Goal: Navigation & Orientation: Find specific page/section

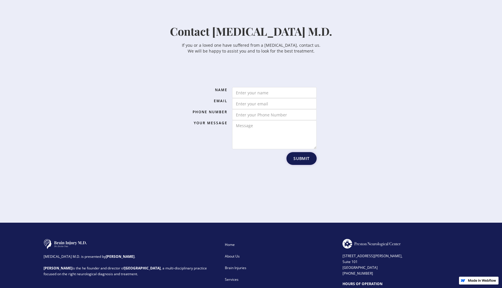
scroll to position [882, 0]
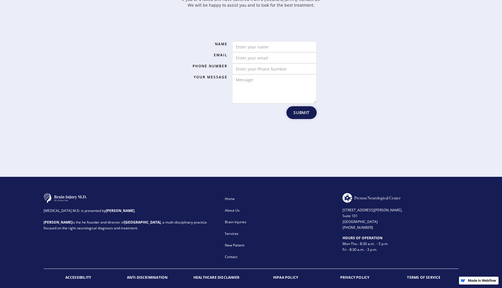
click at [234, 243] on div "New Patient" at bounding box center [280, 246] width 110 height 6
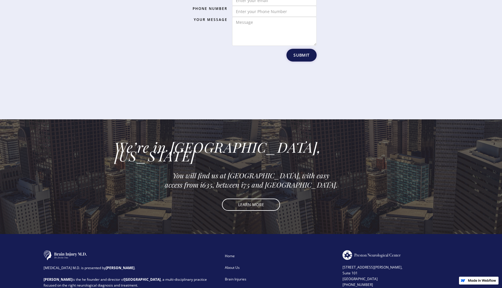
scroll to position [737, 0]
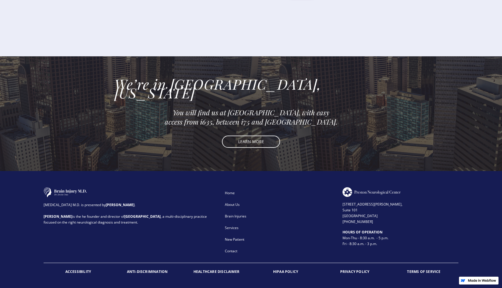
click at [231, 248] on div "Contact" at bounding box center [280, 251] width 110 height 6
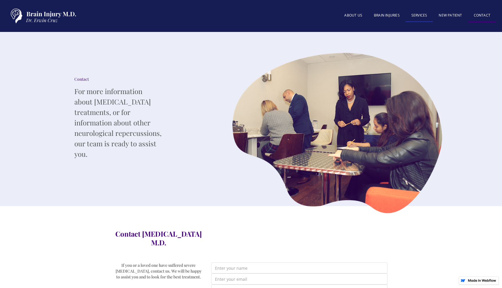
click at [424, 15] on link "SERVICES" at bounding box center [420, 16] width 28 height 12
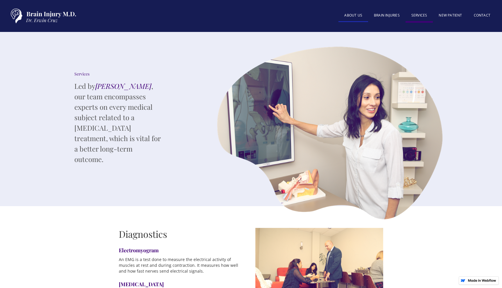
click at [351, 15] on link "About US" at bounding box center [353, 16] width 30 height 12
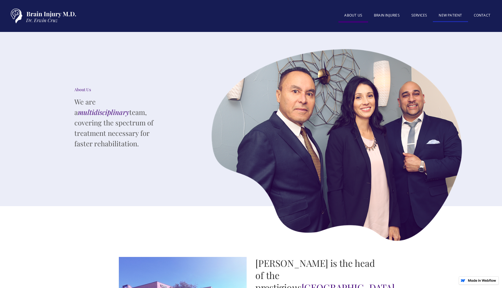
click at [459, 15] on link "New patient" at bounding box center [450, 16] width 35 height 12
